Goal: Task Accomplishment & Management: Complete application form

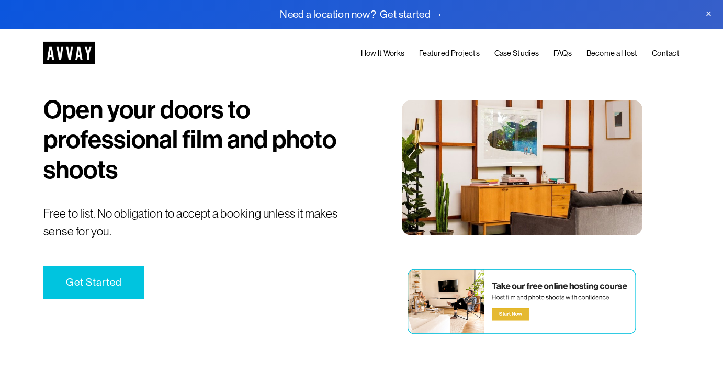
scroll to position [6, 0]
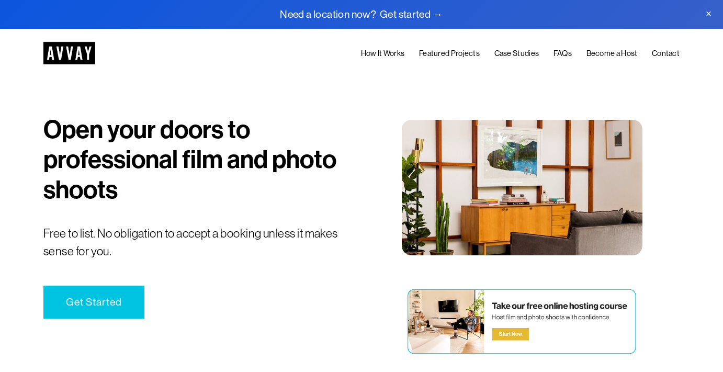
click at [114, 295] on link "Get Started" at bounding box center [94, 302] width 102 height 33
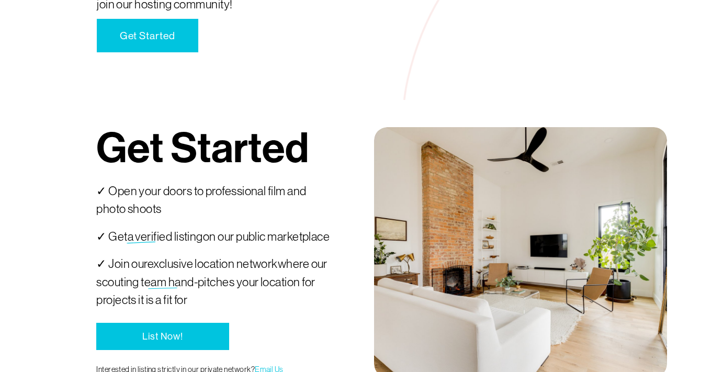
scroll to position [2005, 0]
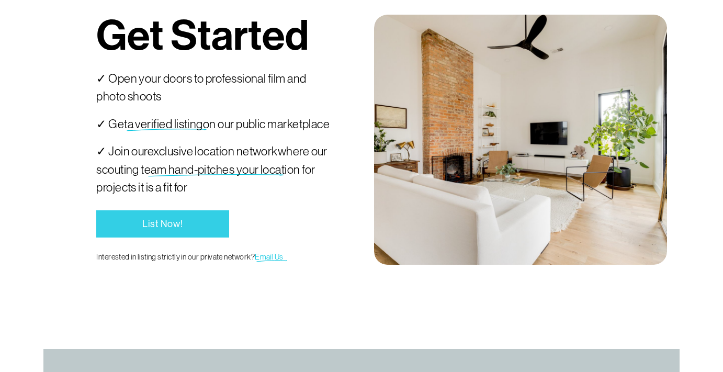
click at [161, 238] on link "List Now!" at bounding box center [162, 223] width 132 height 27
